Goal: Information Seeking & Learning: Learn about a topic

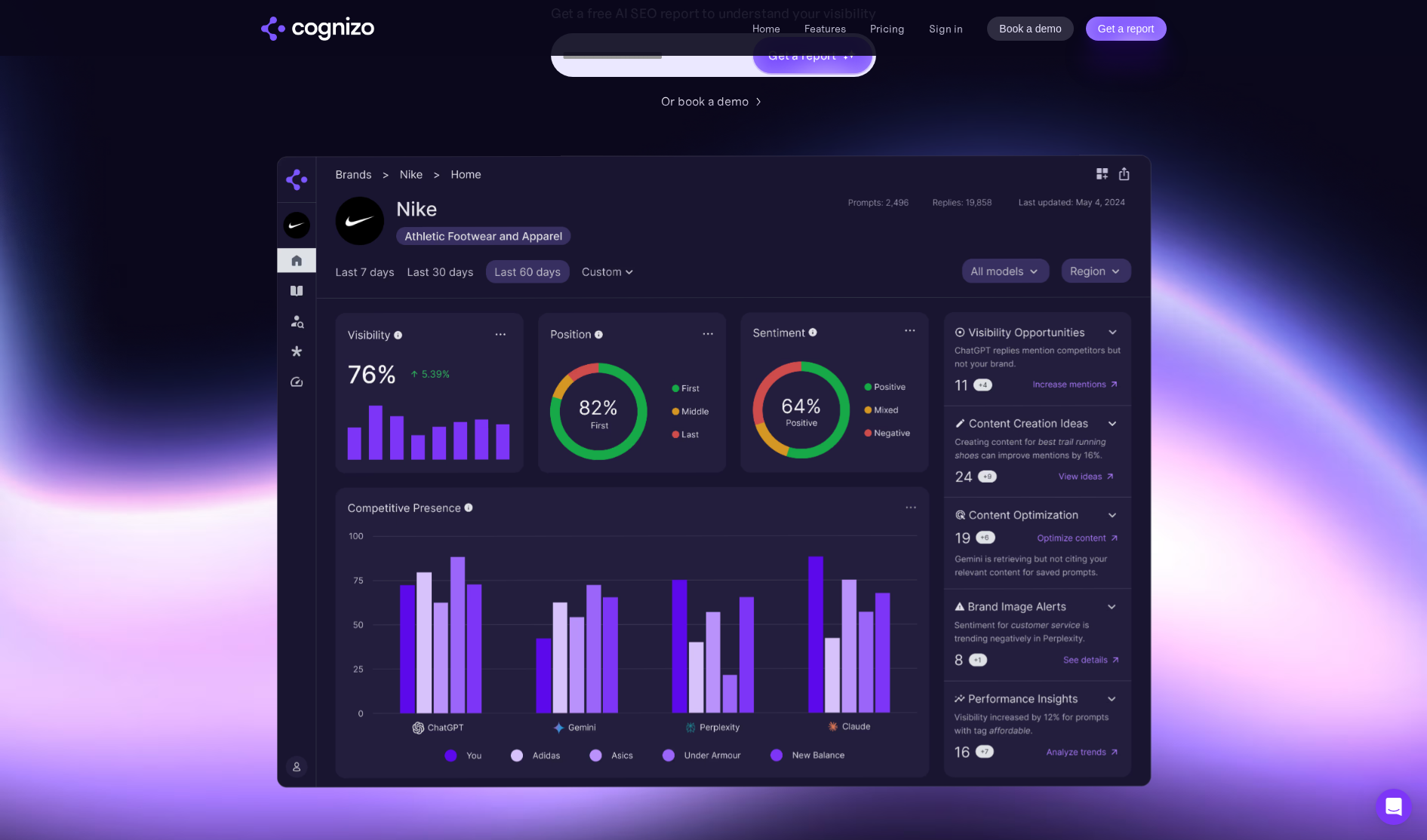
scroll to position [372, 0]
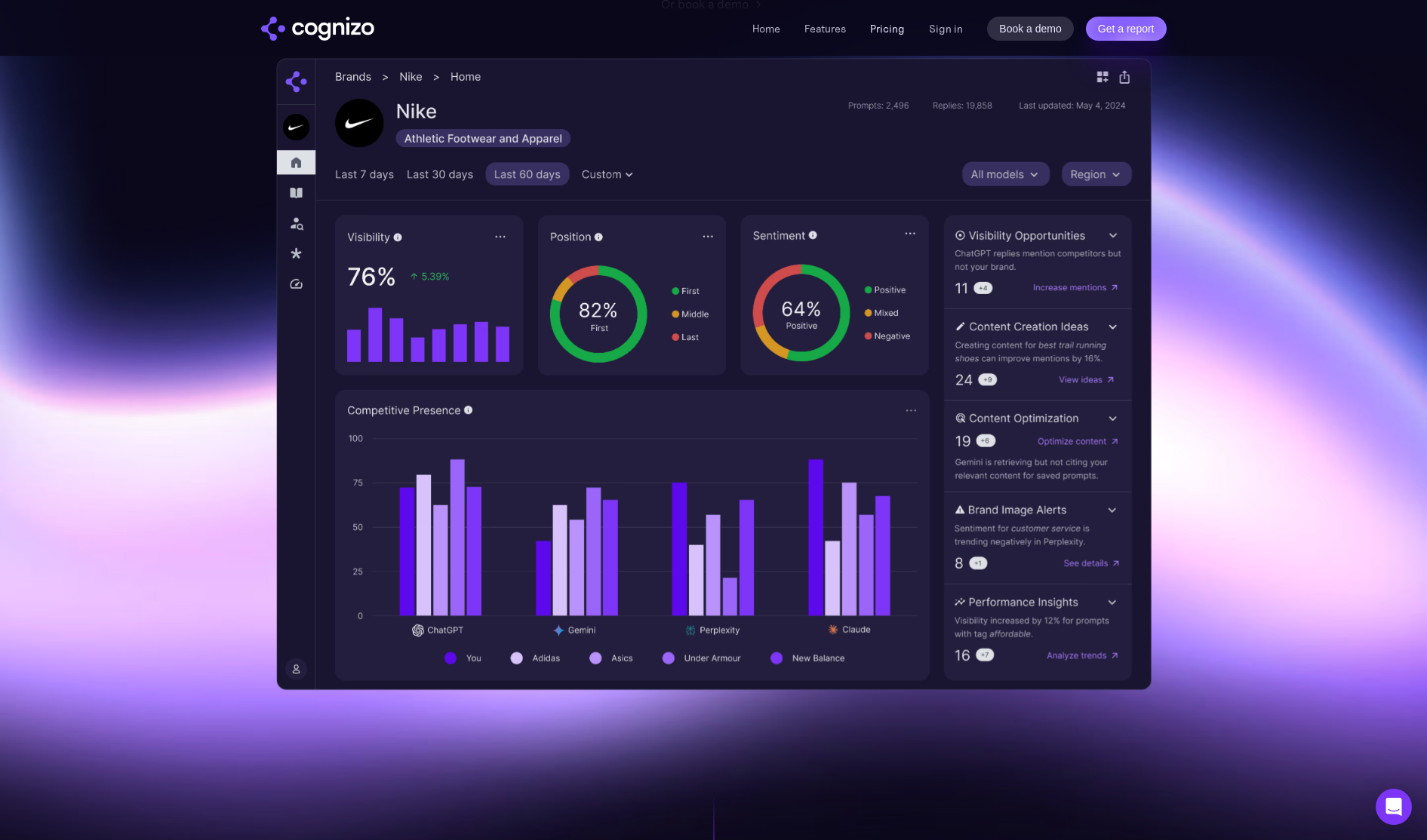
click at [886, 34] on link "Pricing" at bounding box center [887, 29] width 35 height 13
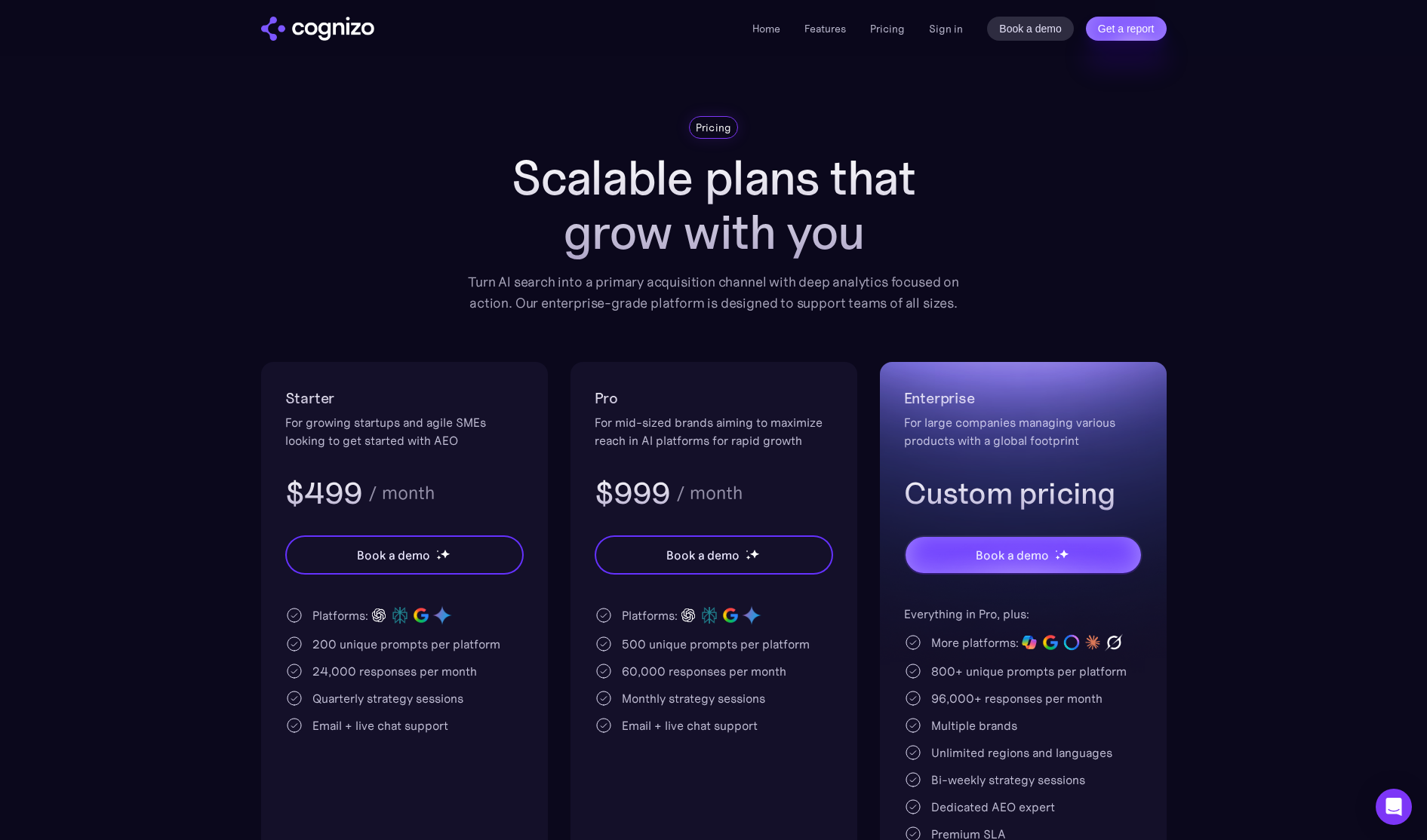
click at [498, 721] on div "Email + live chat support" at bounding box center [404, 726] width 238 height 18
drag, startPoint x: 323, startPoint y: 674, endPoint x: 477, endPoint y: 674, distance: 154.0
click at [477, 674] on div "24,000 responses per month" at bounding box center [404, 671] width 238 height 18
